Goal: Task Accomplishment & Management: Manage account settings

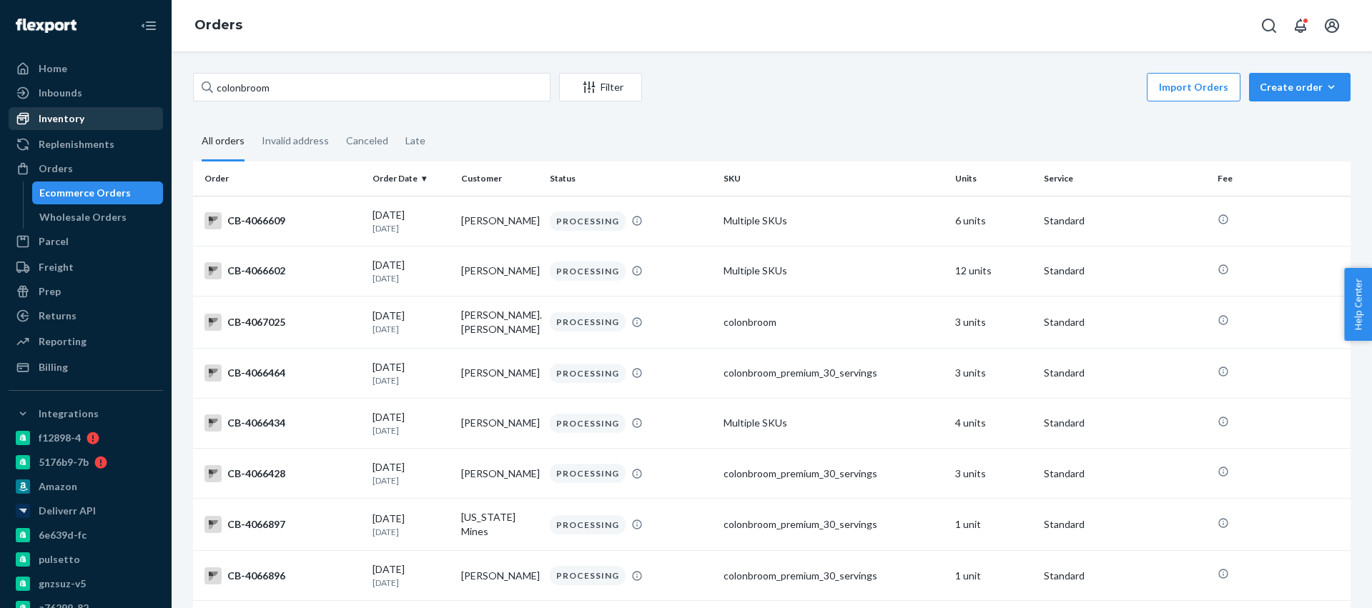
click at [100, 118] on div "Inventory" at bounding box center [86, 119] width 152 height 20
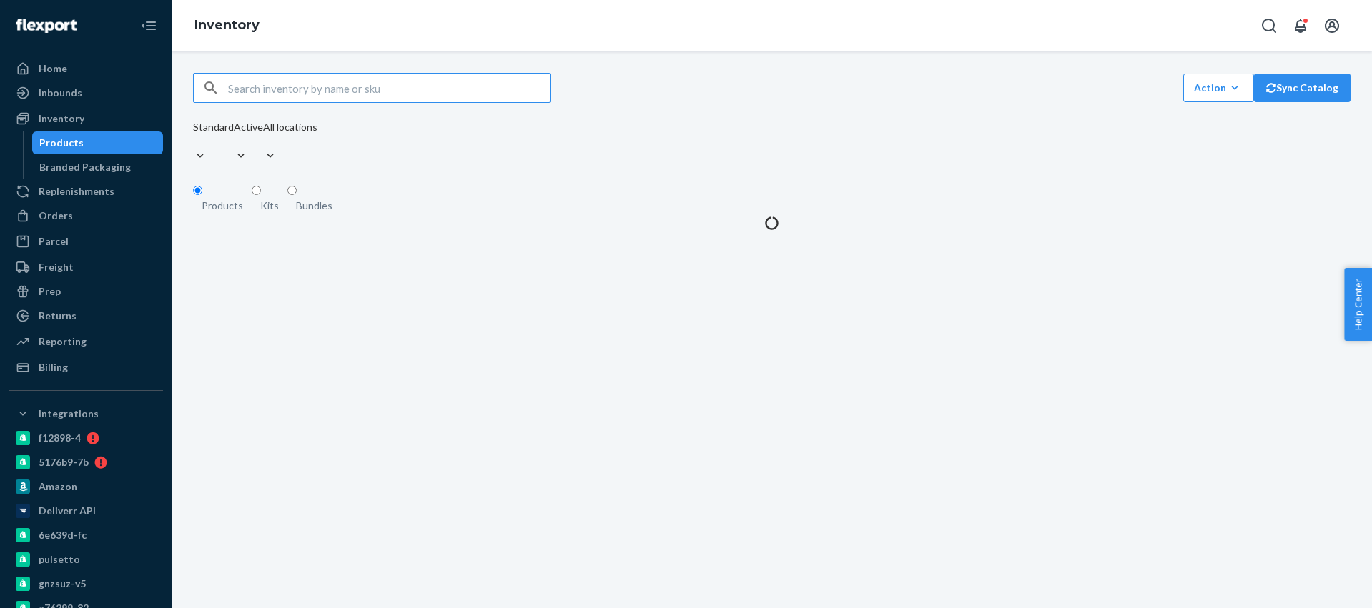
click at [385, 86] on input "text" at bounding box center [389, 88] width 322 height 29
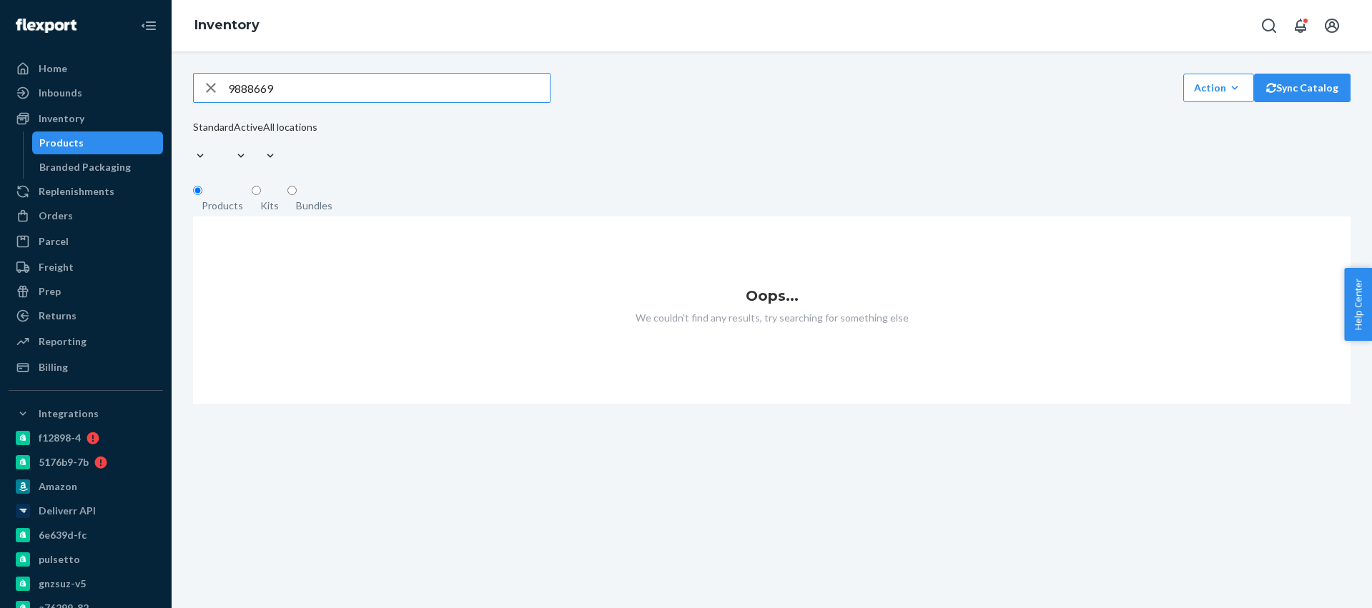
type input "9888669"
click at [88, 332] on div "Reporting" at bounding box center [86, 342] width 152 height 20
click at [90, 356] on link "Billing" at bounding box center [86, 367] width 154 height 23
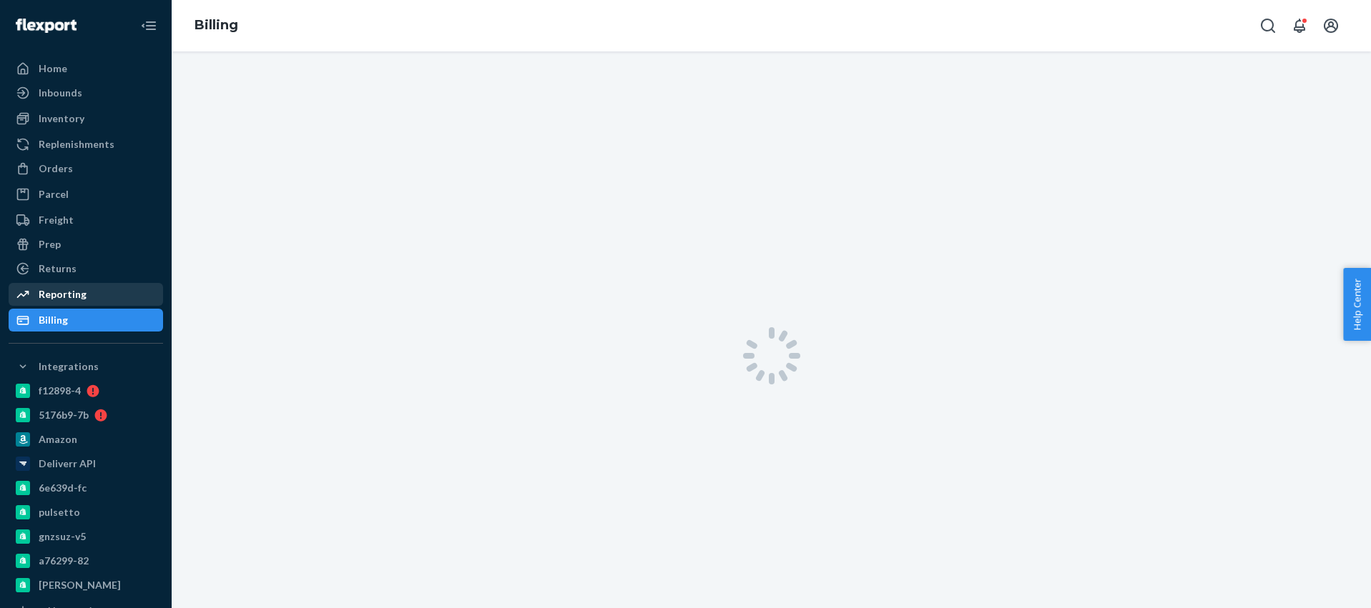
click at [90, 307] on div "Reporting Reports Analytics" at bounding box center [86, 295] width 154 height 24
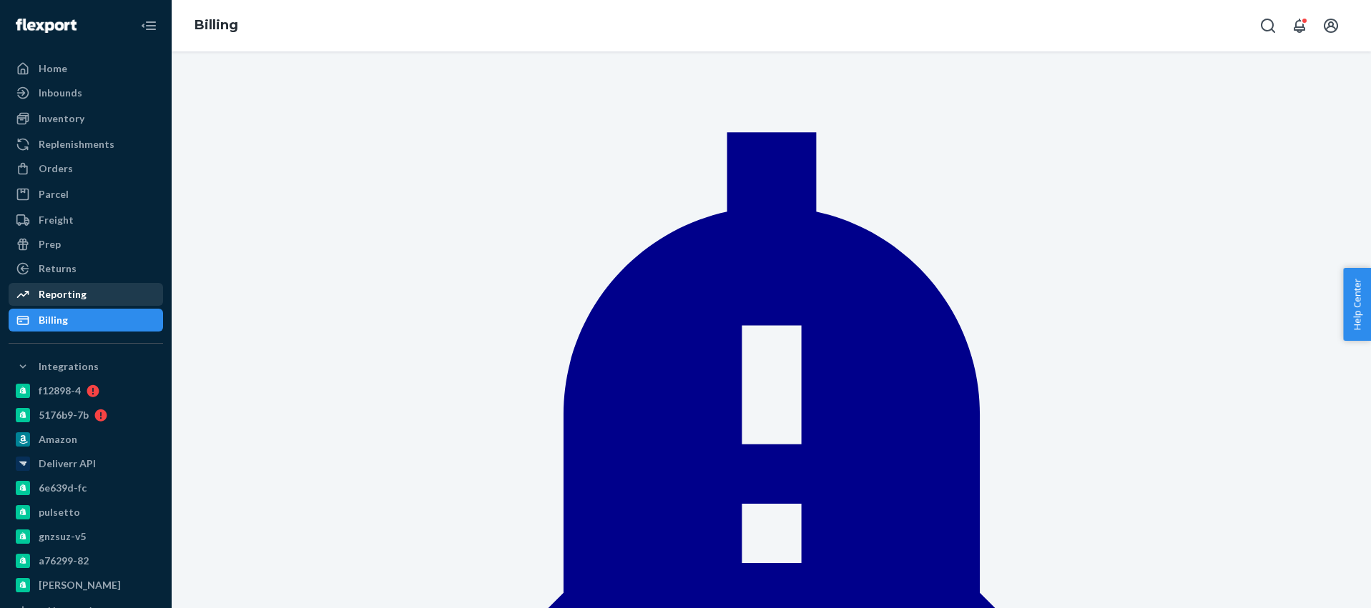
click at [89, 302] on div "Reporting" at bounding box center [86, 295] width 152 height 20
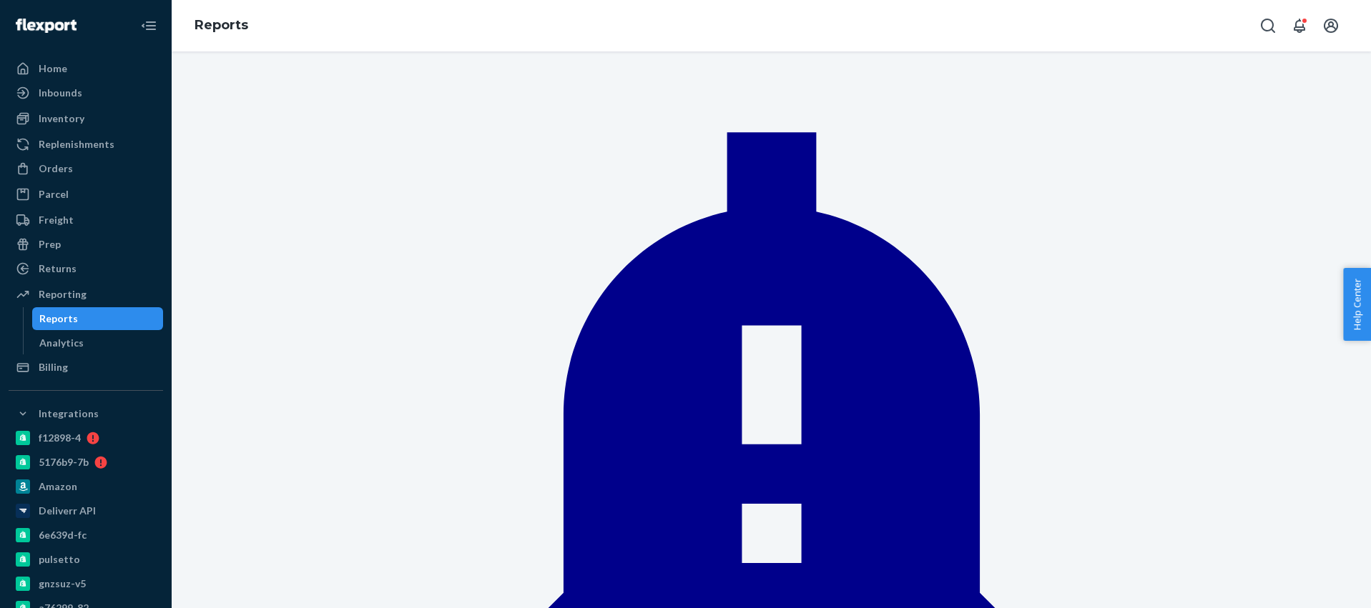
type input "inve"
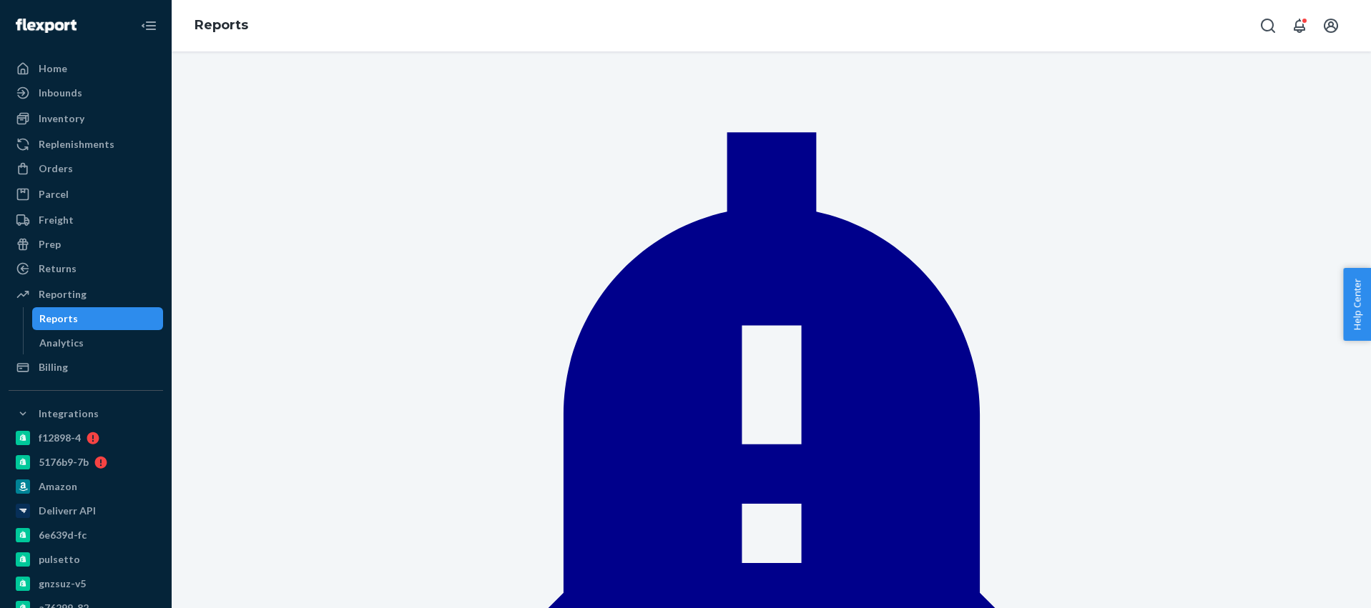
type input "glp"
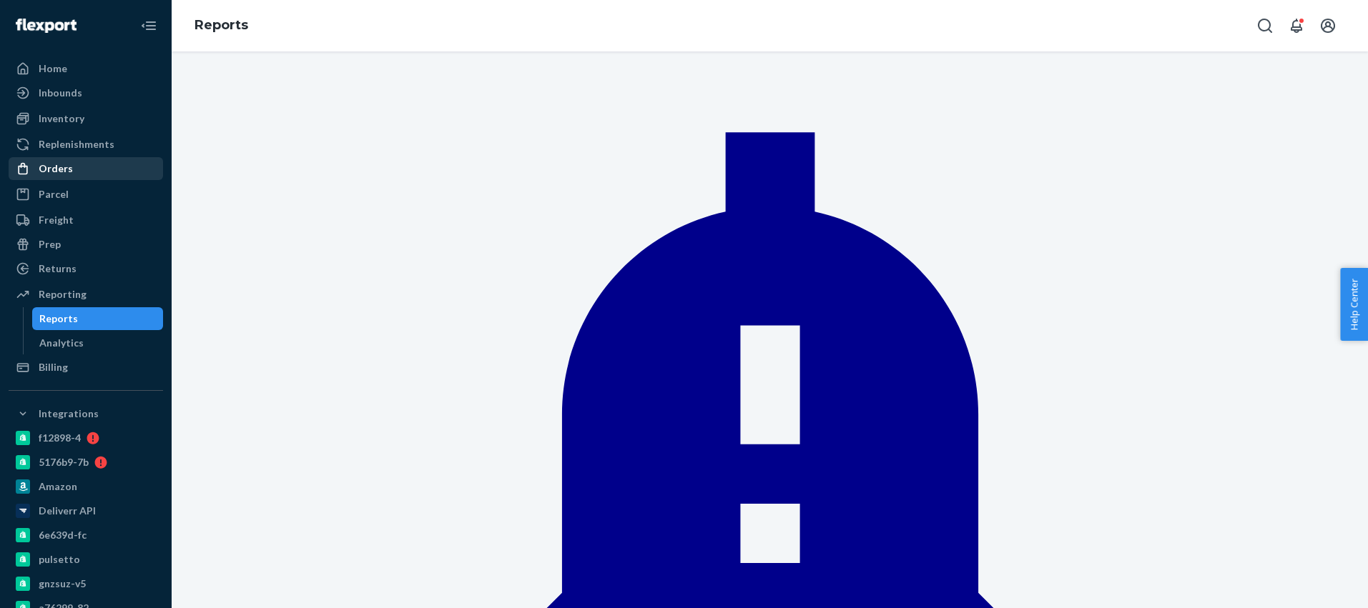
click at [84, 168] on div "Orders" at bounding box center [86, 169] width 152 height 20
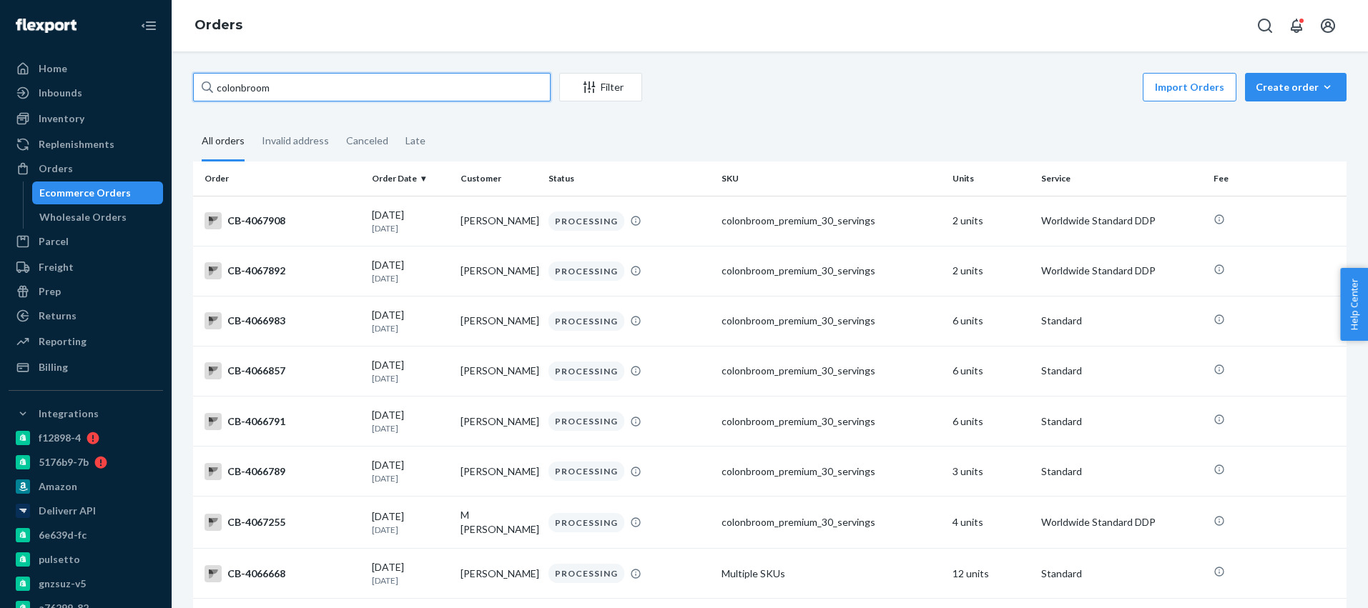
click at [370, 91] on input "colonbroom" at bounding box center [372, 87] width 358 height 29
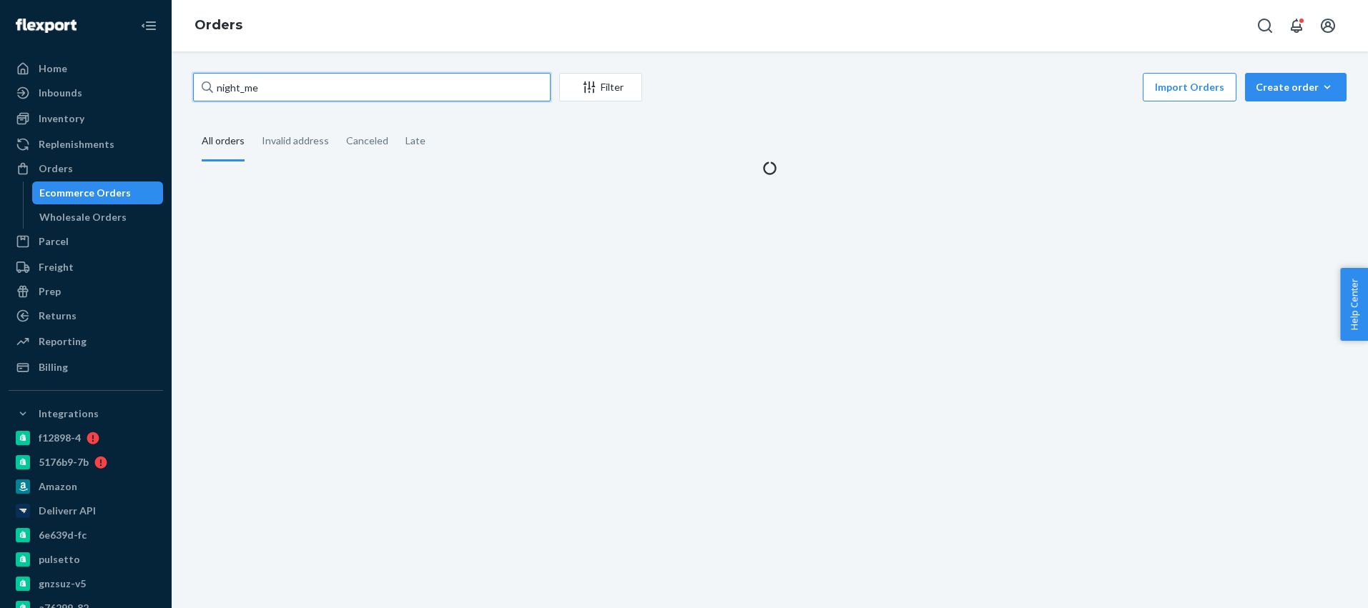
type input "night_me"
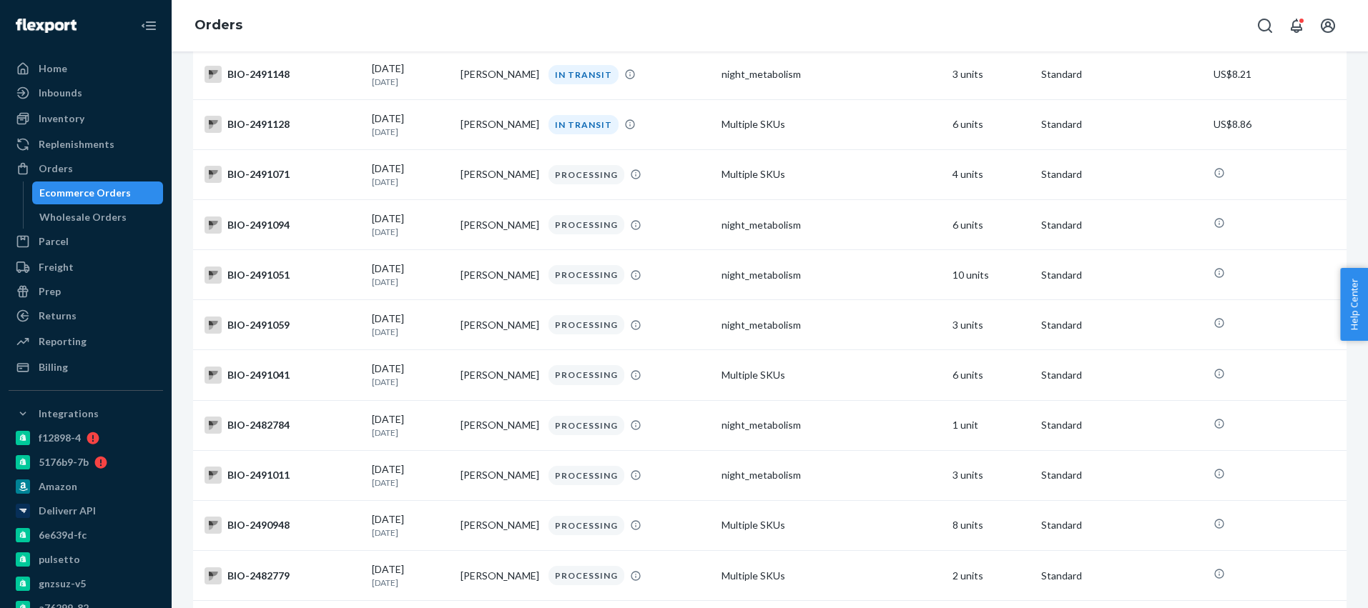
scroll to position [4721, 0]
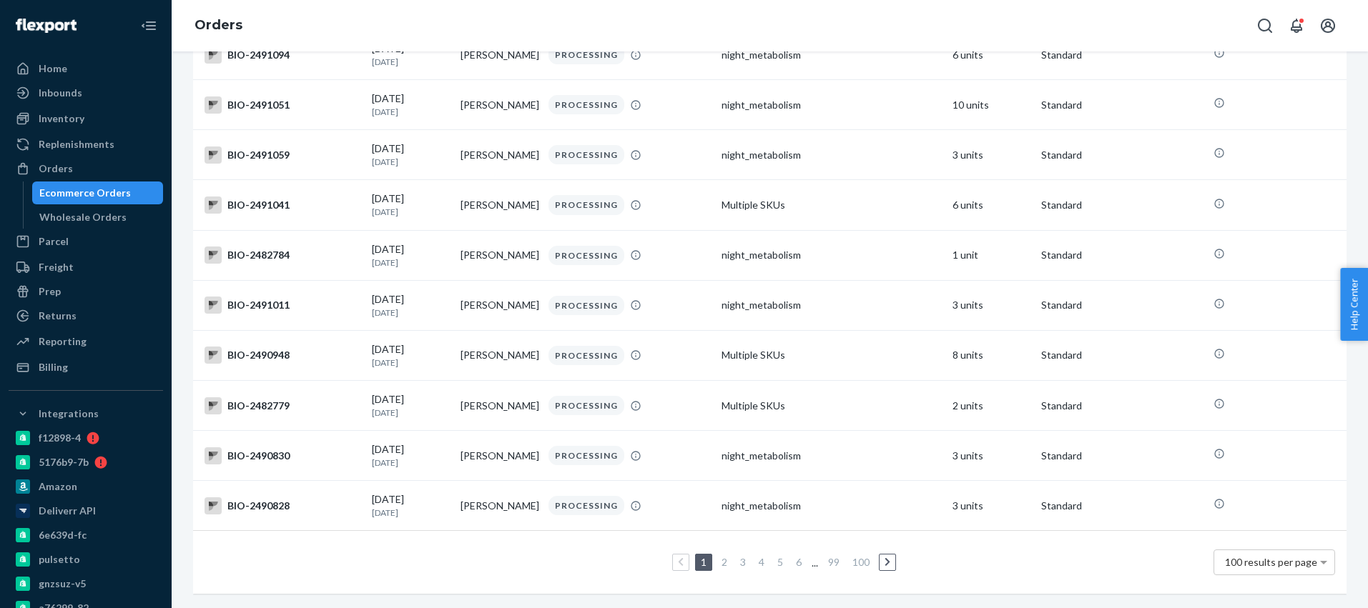
click at [801, 554] on ul "1 2 3 4 5 6 ... 99 100" at bounding box center [770, 562] width 258 height 17
click at [793, 556] on link "6" at bounding box center [798, 562] width 11 height 12
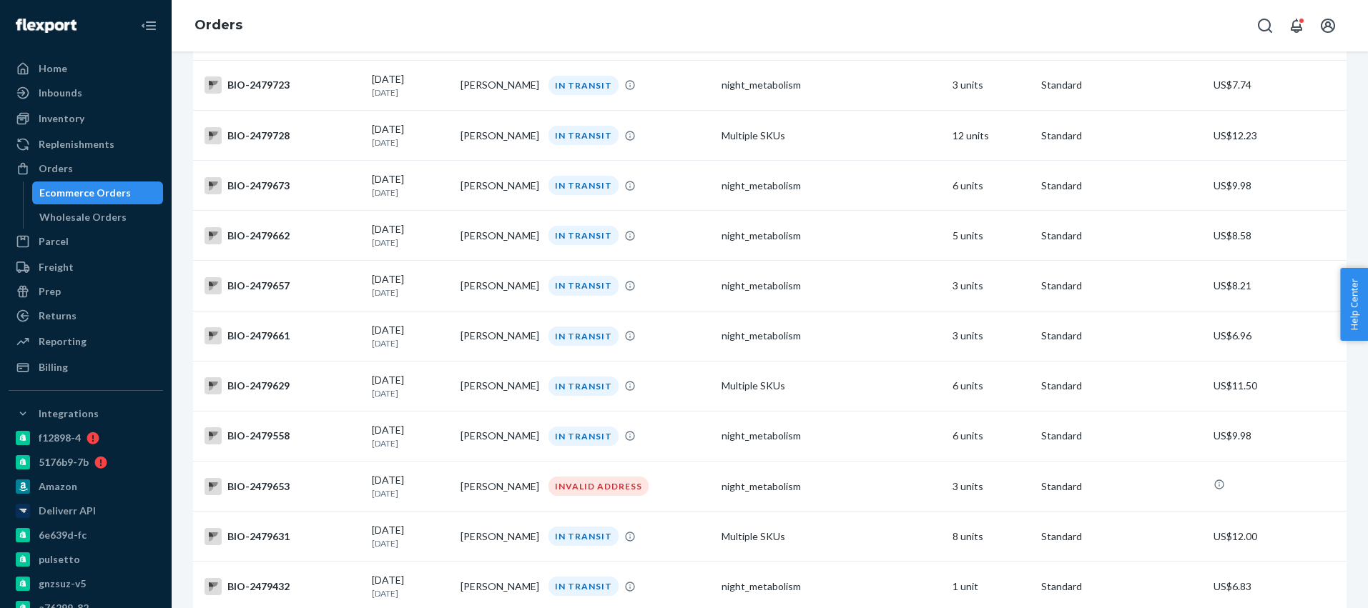
scroll to position [4730, 0]
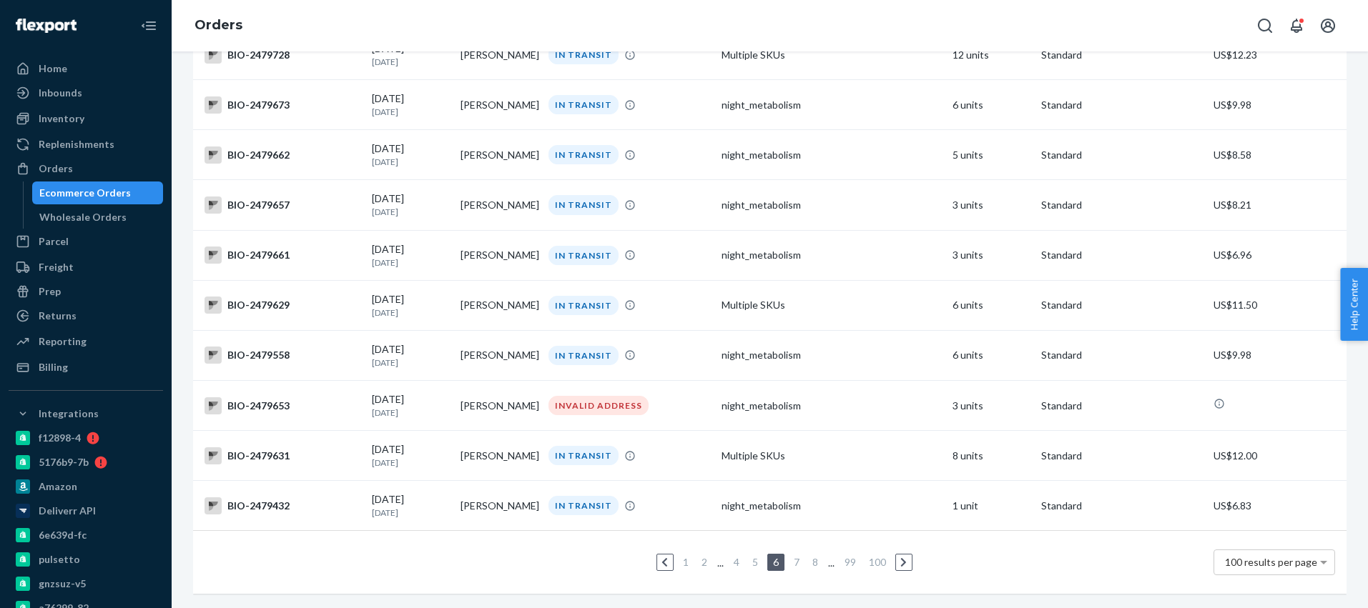
click at [812, 556] on link "8" at bounding box center [814, 562] width 11 height 12
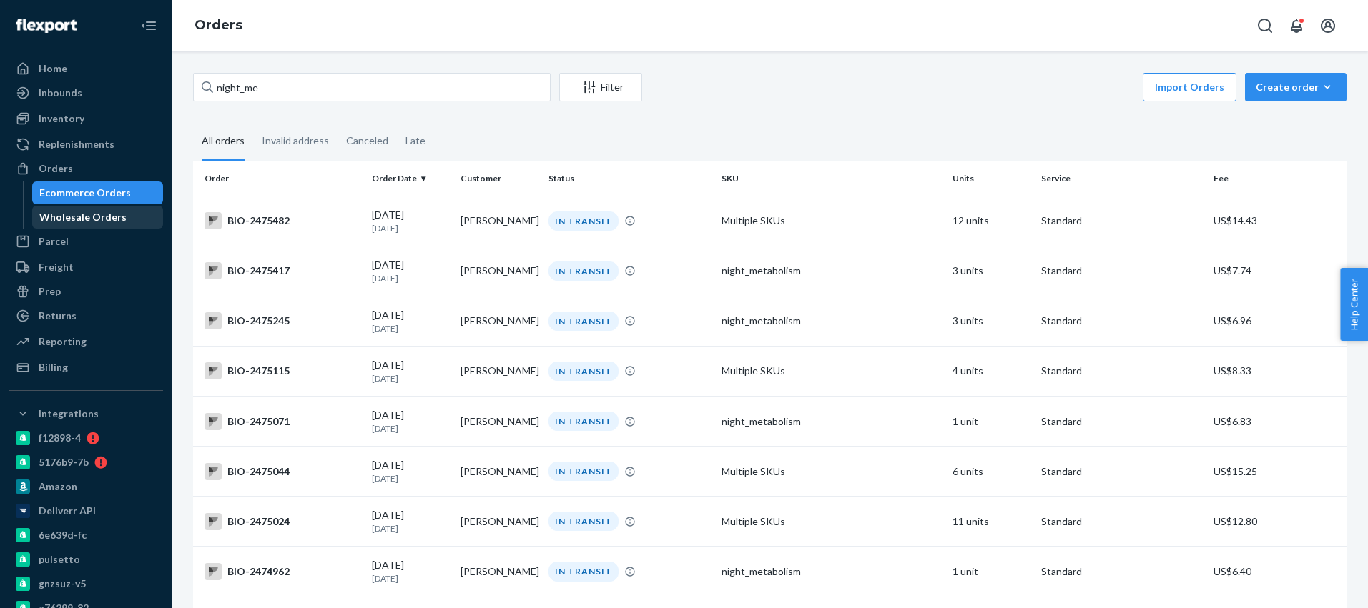
click at [89, 218] on div "Wholesale Orders" at bounding box center [82, 217] width 87 height 14
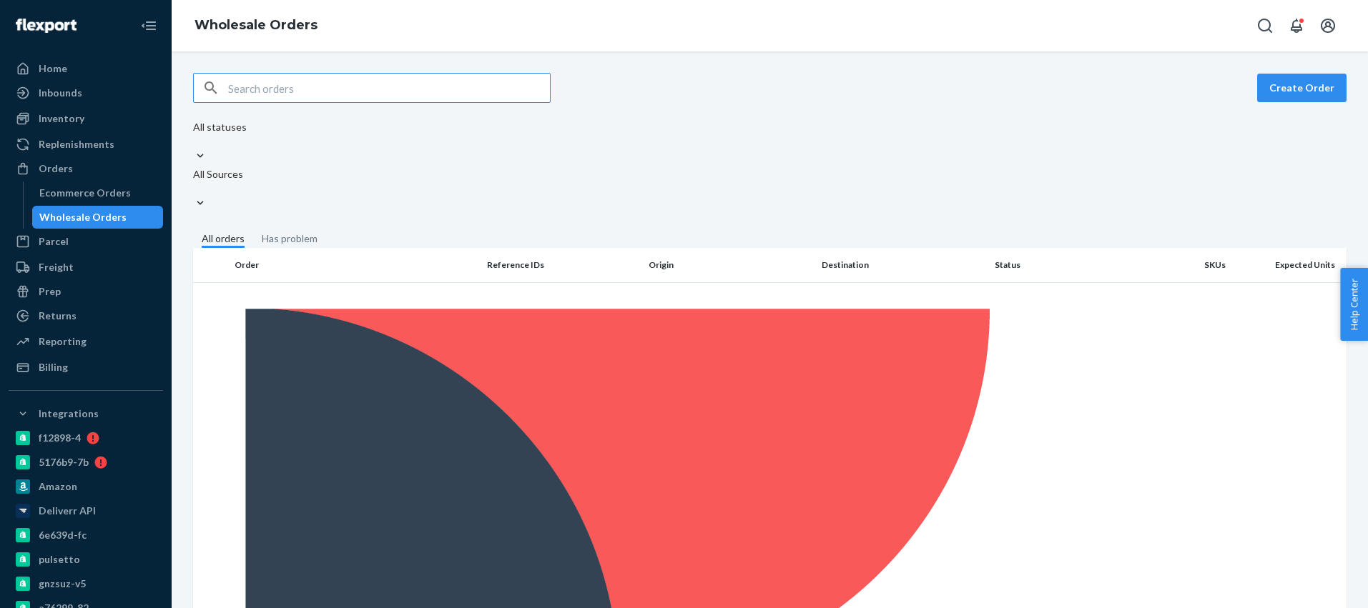
click at [827, 232] on fieldset "All orders Has problem" at bounding box center [769, 240] width 1153 height 16
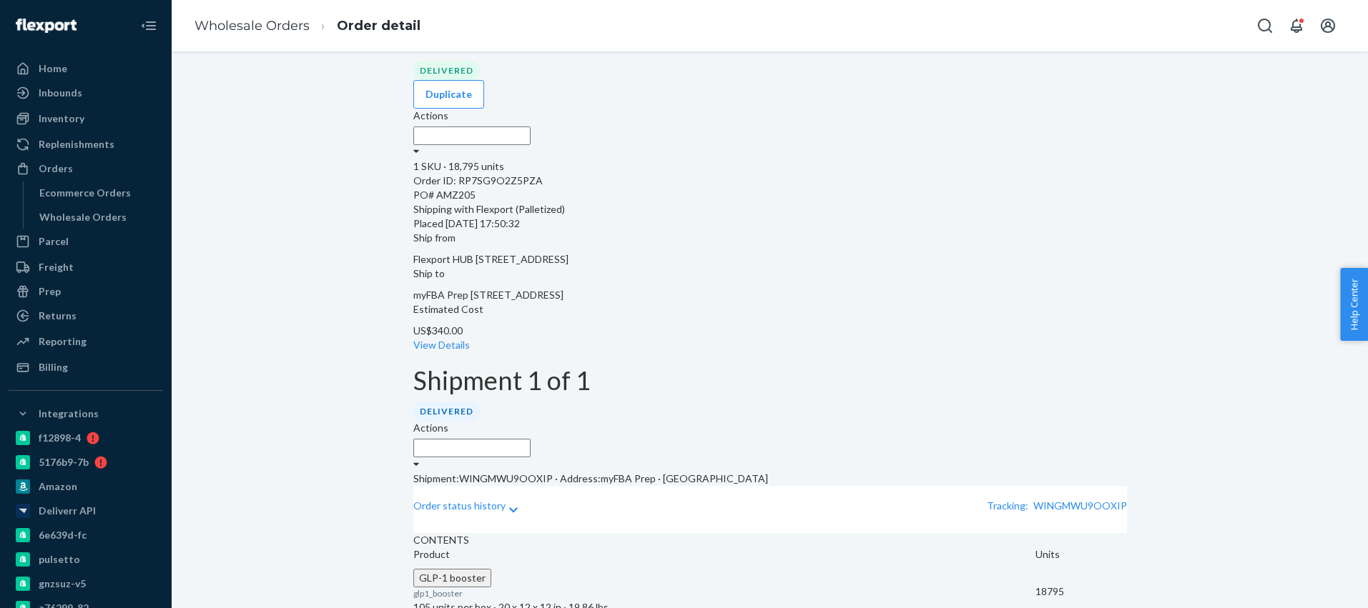
scroll to position [49, 0]
click at [518, 505] on icon at bounding box center [513, 510] width 9 height 10
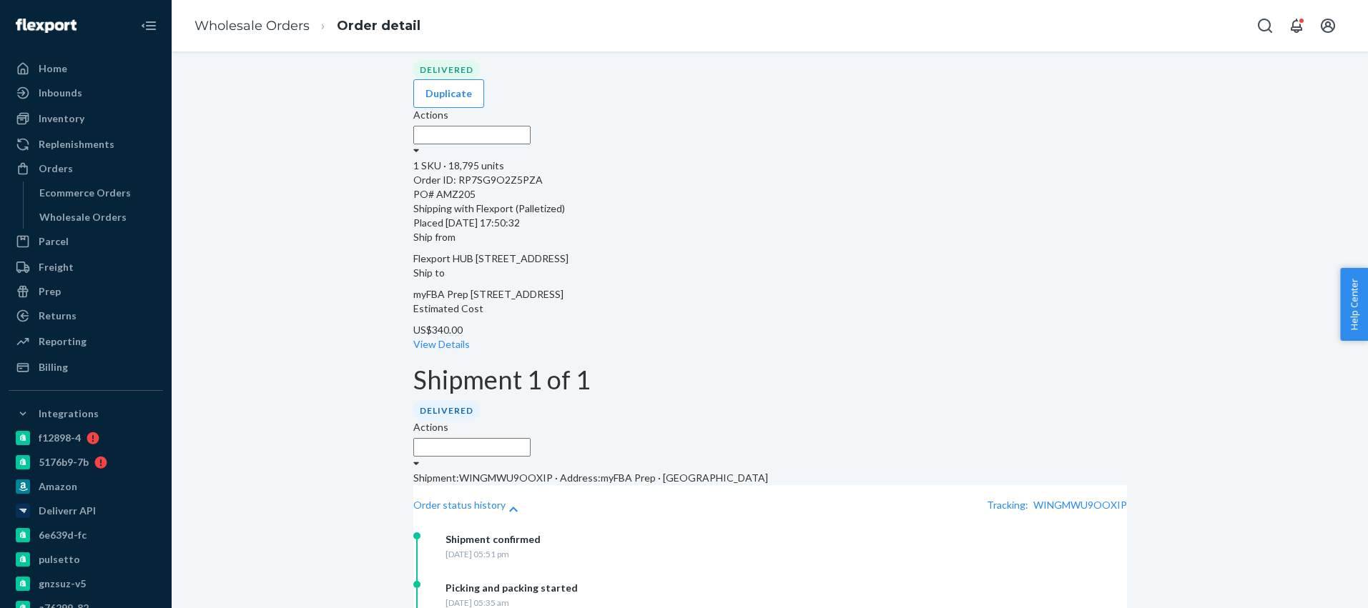
click at [518, 505] on icon at bounding box center [513, 510] width 9 height 10
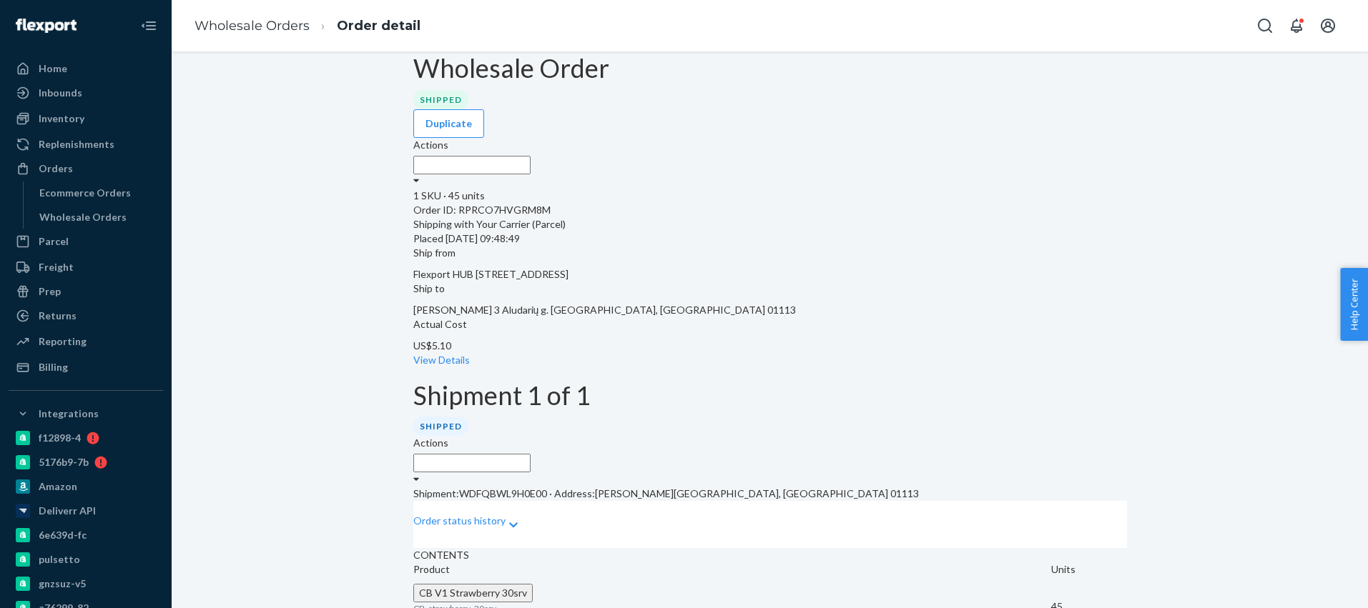
scroll to position [31, 0]
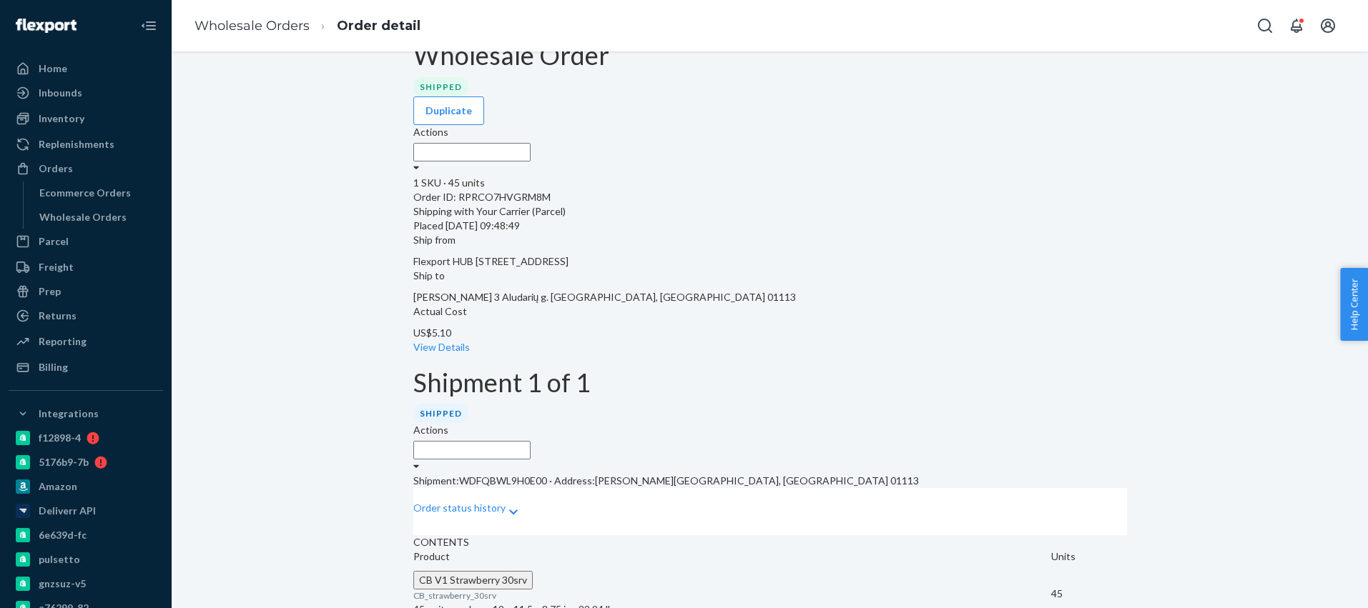
click at [931, 474] on div "Shipment: WDFQBWL9H0E00 · Address: [PERSON_NAME][GEOGRAPHIC_DATA], [GEOGRAPHIC_…" at bounding box center [770, 504] width 714 height 61
click at [1238, 194] on div "Wholesale Order Shipped Duplicate Actions 1 SKU · 45 units Order ID: RPRCO7HVGR…" at bounding box center [769, 332] width 1175 height 583
click at [944, 488] on div "Order status history" at bounding box center [770, 511] width 714 height 47
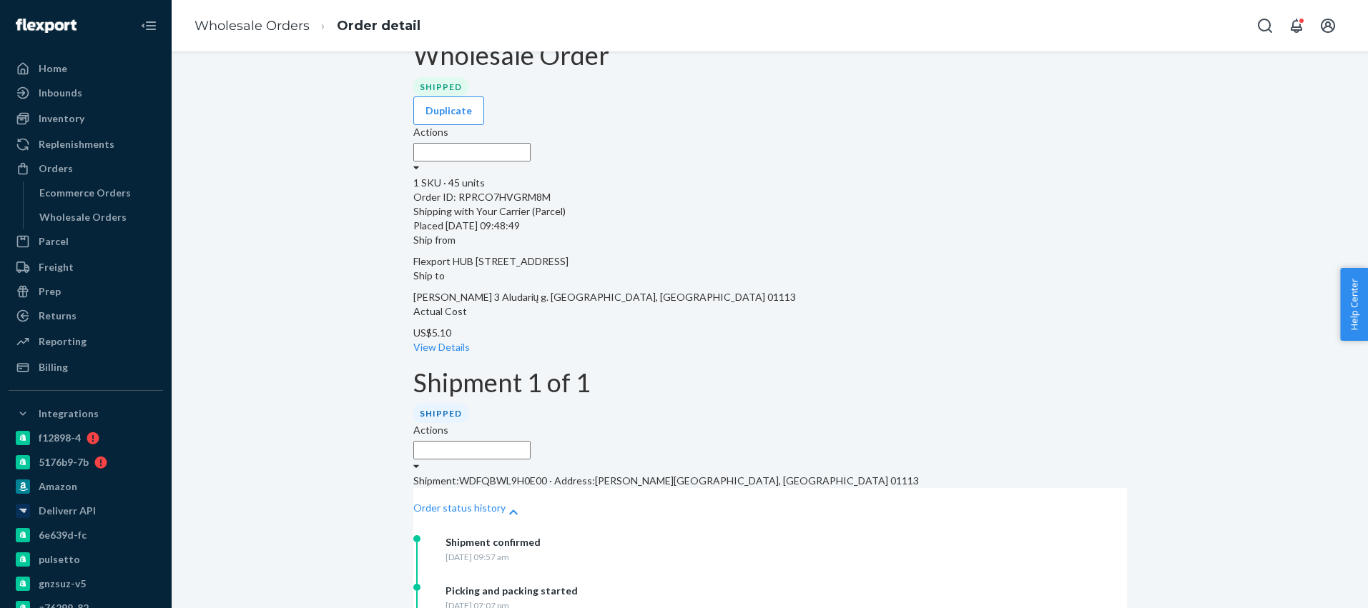
scroll to position [0, 0]
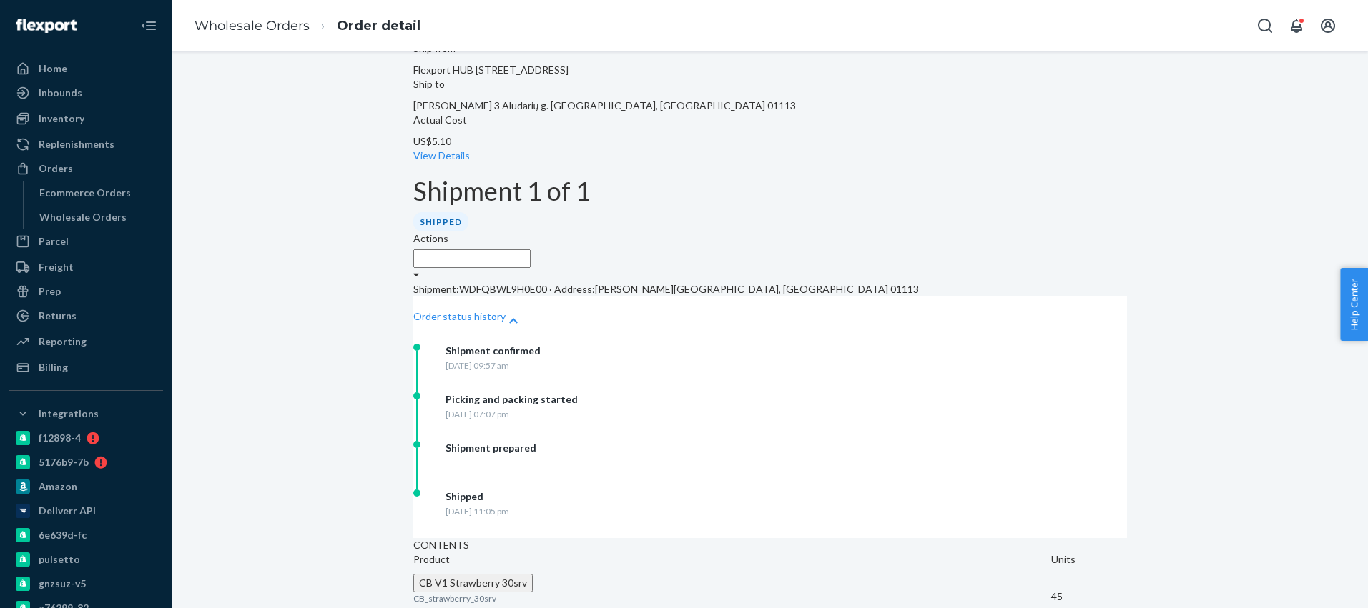
click at [491, 310] on p "Order status history" at bounding box center [459, 317] width 92 height 14
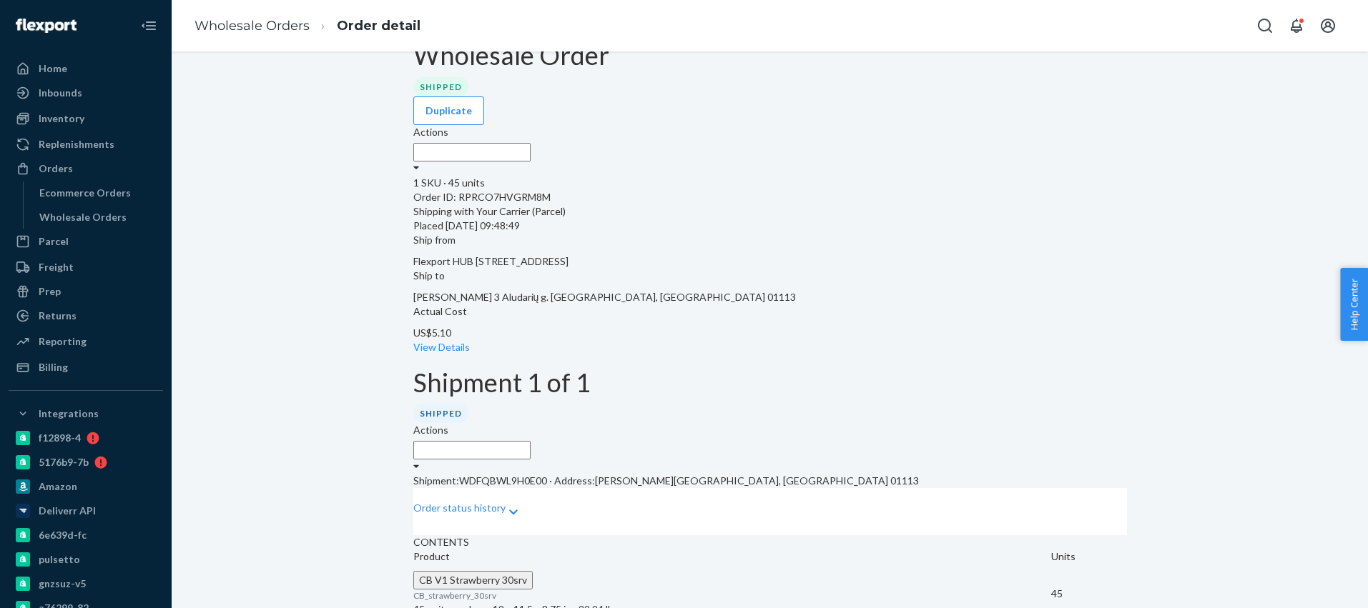
click at [518, 503] on div at bounding box center [513, 513] width 9 height 20
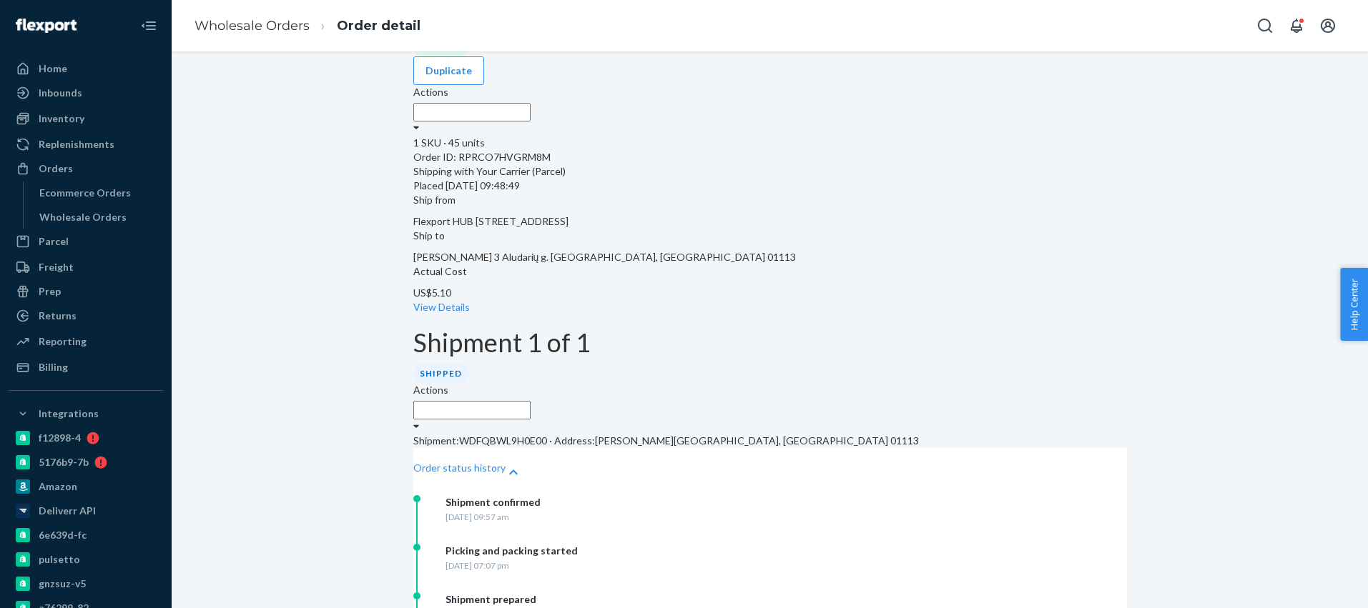
scroll to position [0, 0]
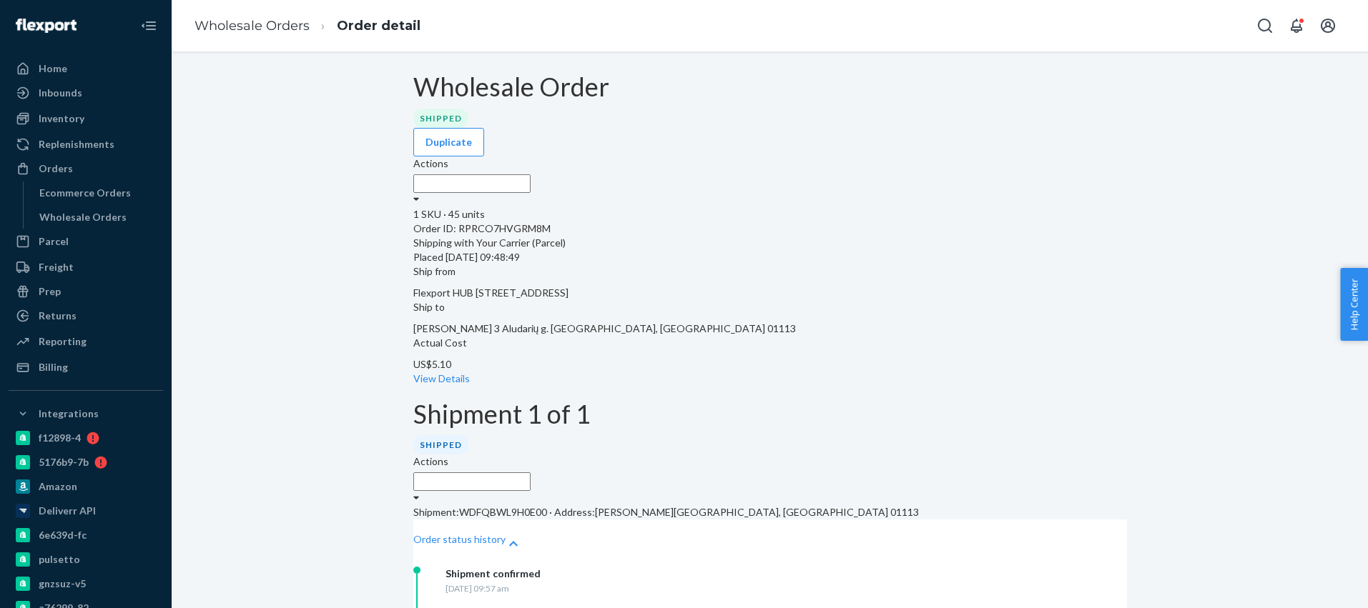
click at [1088, 193] on div at bounding box center [770, 200] width 714 height 14
click at [1227, 139] on div "Wholesale Order Shipped Duplicate Actions 1 SKU · 45 units Order ID: RPRCO7HVGR…" at bounding box center [769, 461] width 1175 height 777
click at [448, 455] on label "Actions" at bounding box center [430, 462] width 35 height 14
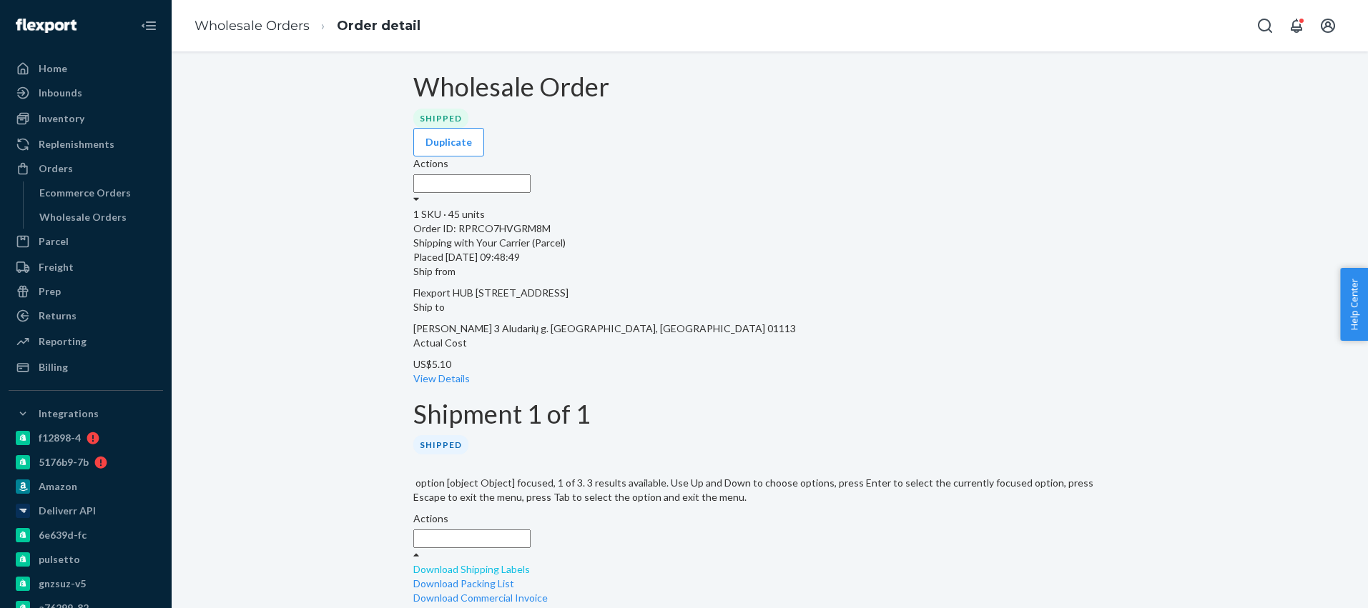
click at [530, 563] on link "Download Shipping Labels" at bounding box center [471, 569] width 117 height 12
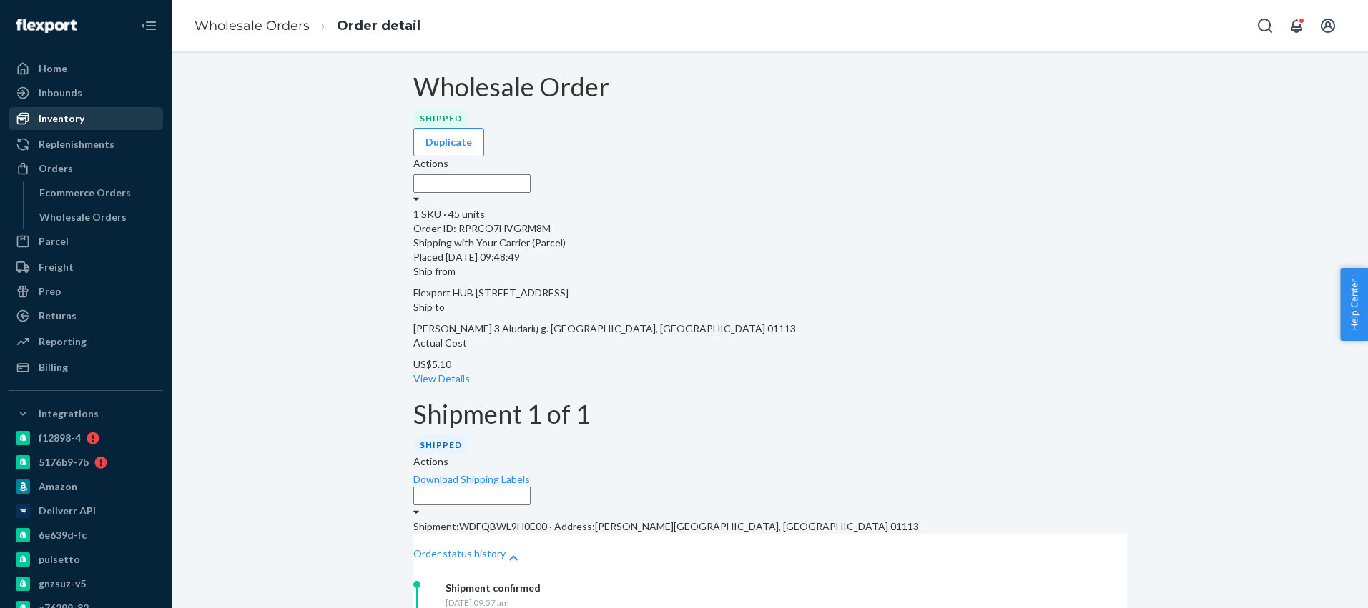
click at [84, 110] on div "Inventory" at bounding box center [86, 119] width 152 height 20
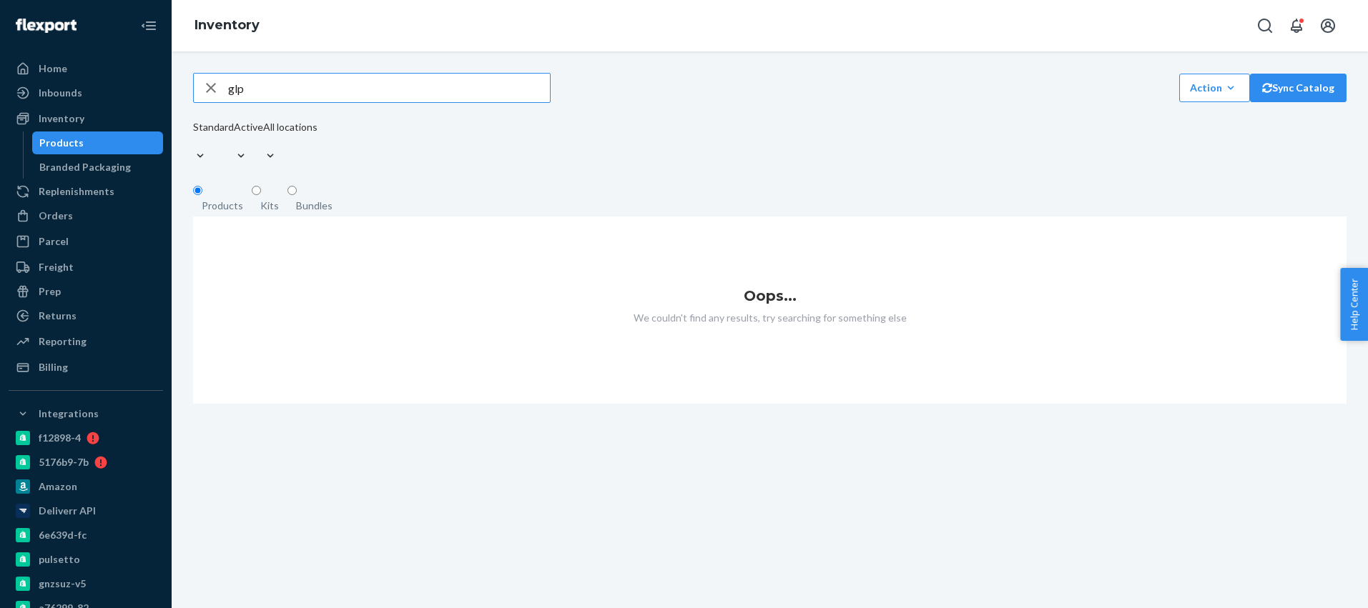
click at [298, 96] on input "glp" at bounding box center [389, 88] width 322 height 29
drag, startPoint x: 229, startPoint y: 100, endPoint x: 278, endPoint y: 91, distance: 50.2
click at [231, 100] on input "glp" at bounding box center [389, 88] width 322 height 29
click at [295, 87] on input "glp" at bounding box center [389, 88] width 322 height 29
type input "gl"
